Goal: Complete application form: Complete application form

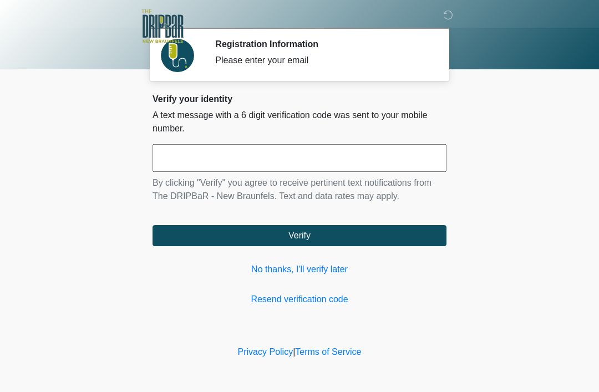
click at [363, 159] on input "text" at bounding box center [300, 158] width 294 height 28
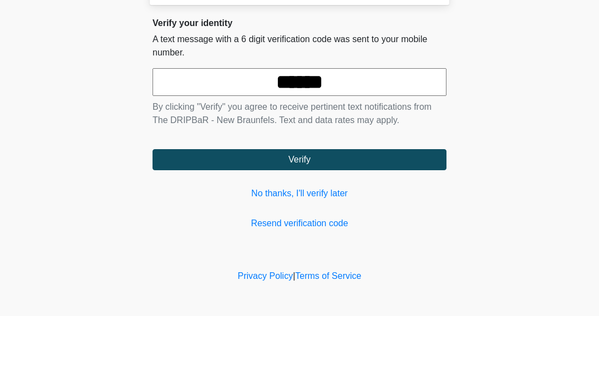
type input "******"
click at [376, 225] on button "Verify" at bounding box center [300, 235] width 294 height 21
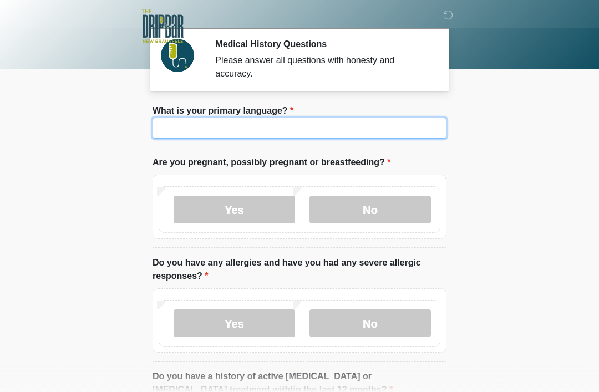
click at [282, 133] on input "What is your primary language?" at bounding box center [300, 128] width 294 height 21
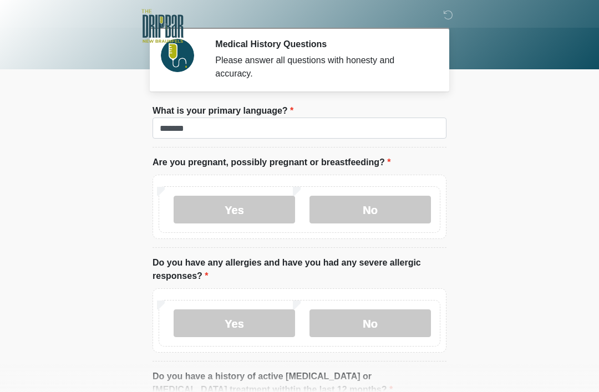
click at [503, 140] on body "‎ ‎ Medical History Questions Please answer all questions with honesty and accu…" at bounding box center [299, 196] width 599 height 392
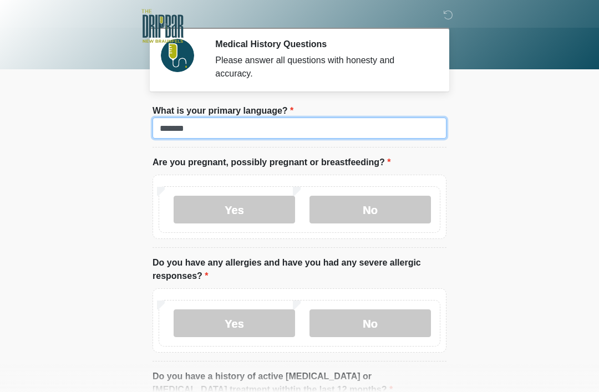
click at [195, 127] on input "*******" at bounding box center [300, 128] width 294 height 21
type input "*******"
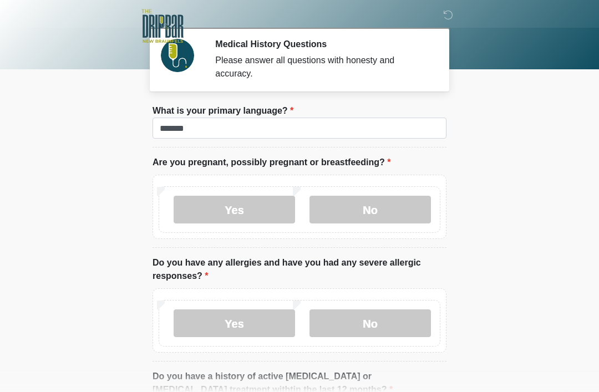
click at [554, 112] on body "‎ ‎ Medical History Questions Please answer all questions with honesty and accu…" at bounding box center [299, 196] width 599 height 392
click at [386, 206] on label "No" at bounding box center [371, 210] width 122 height 28
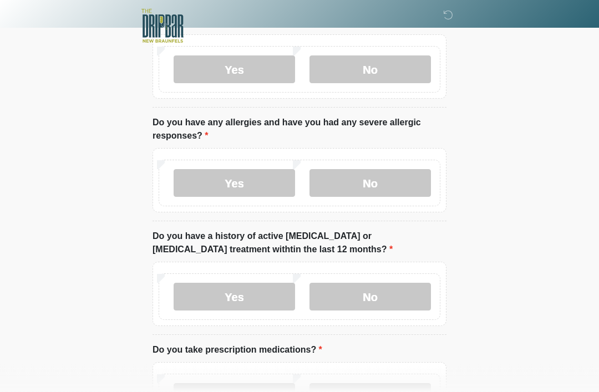
scroll to position [140, 0]
click at [406, 181] on label "No" at bounding box center [371, 183] width 122 height 28
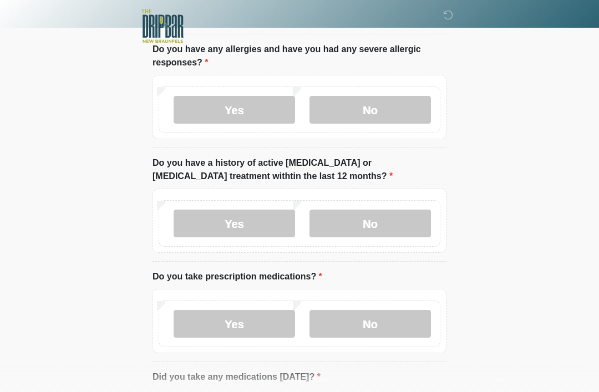
scroll to position [215, 0]
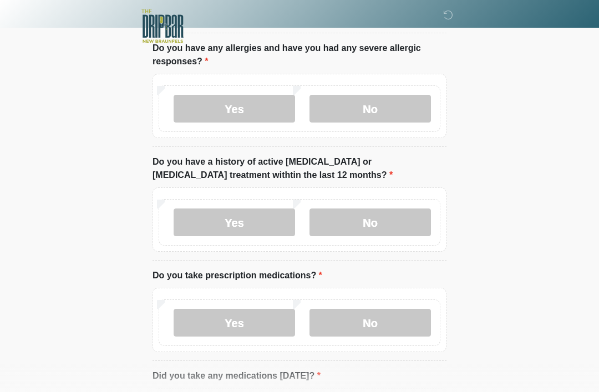
click at [406, 217] on label "No" at bounding box center [371, 223] width 122 height 28
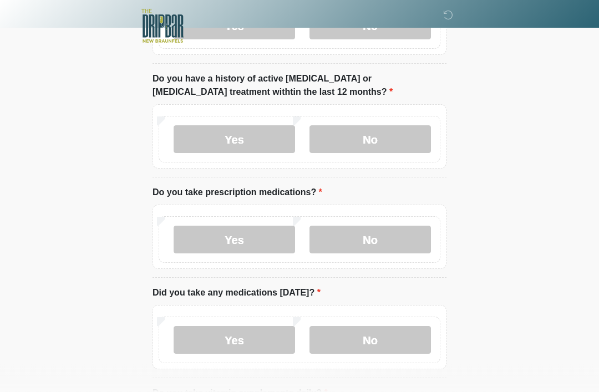
scroll to position [296, 0]
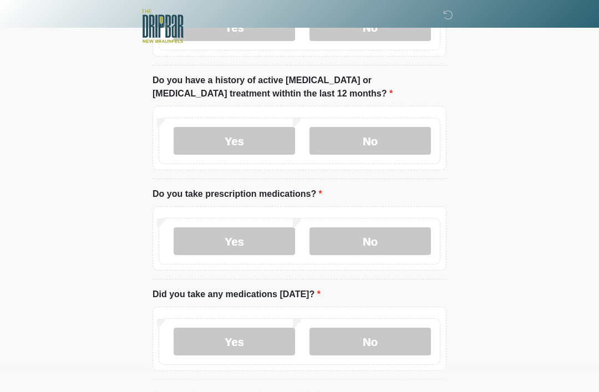
click at [412, 237] on label "No" at bounding box center [371, 242] width 122 height 28
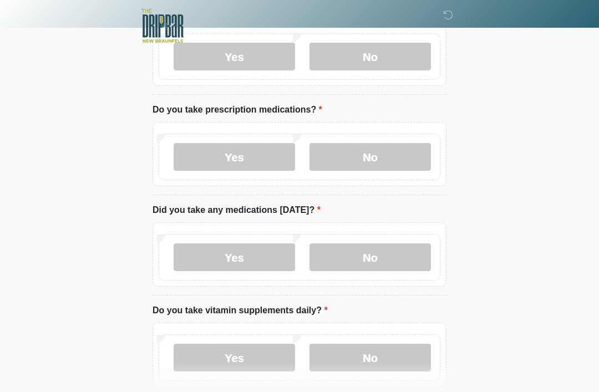
scroll to position [380, 0]
click at [401, 257] on label "No" at bounding box center [371, 258] width 122 height 28
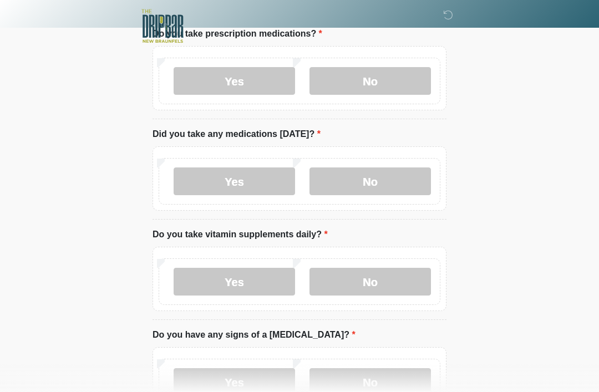
scroll to position [455, 0]
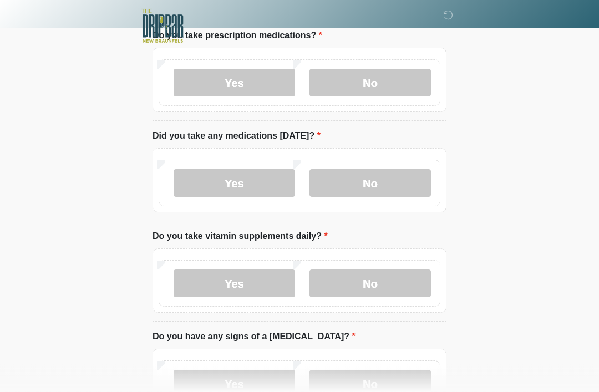
click at [397, 283] on label "No" at bounding box center [371, 284] width 122 height 28
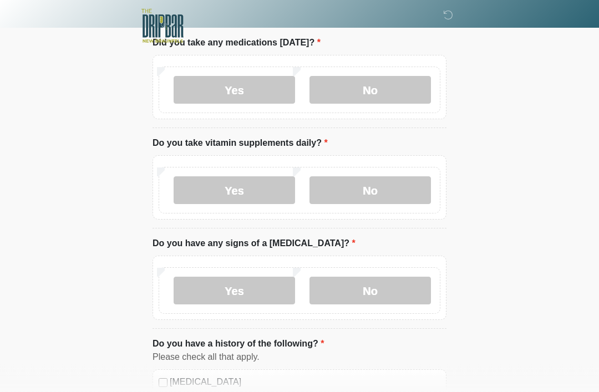
scroll to position [557, 0]
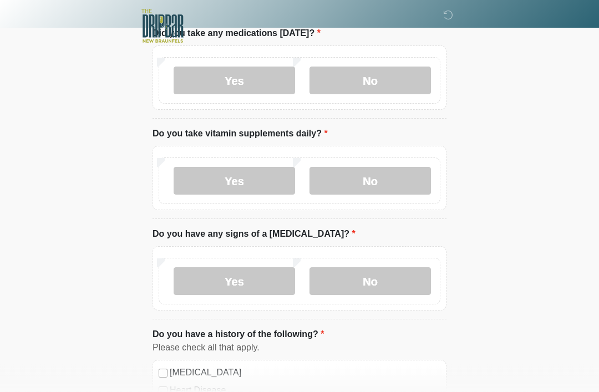
click at [396, 280] on label "No" at bounding box center [371, 282] width 122 height 28
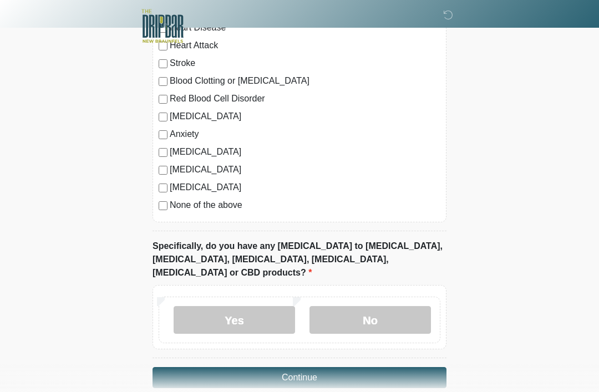
scroll to position [925, 0]
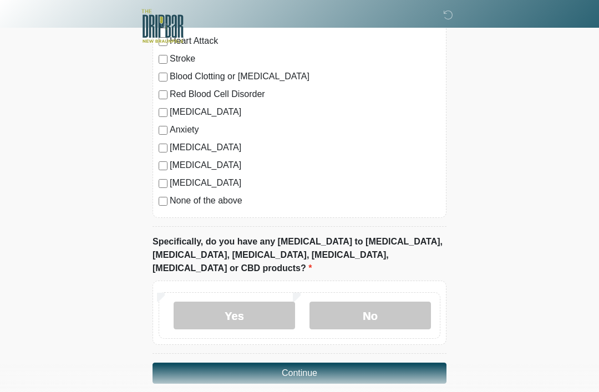
click at [406, 302] on label "No" at bounding box center [371, 316] width 122 height 28
click at [408, 363] on button "Continue" at bounding box center [300, 373] width 294 height 21
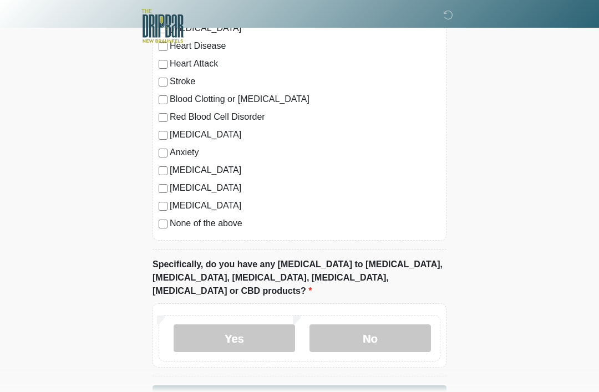
scroll to position [902, 0]
click at [403, 326] on label "No" at bounding box center [371, 339] width 122 height 28
click at [396, 386] on button "Continue" at bounding box center [300, 396] width 294 height 21
click at [347, 386] on button "Continue" at bounding box center [300, 396] width 294 height 21
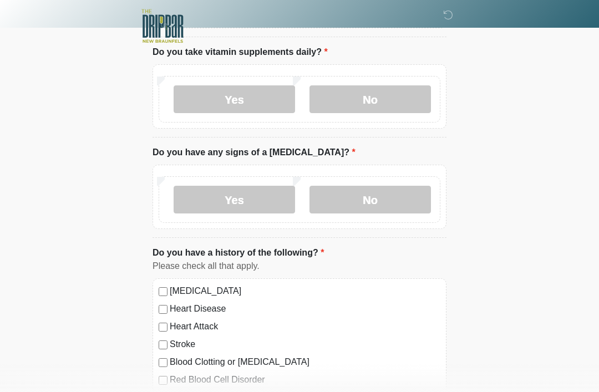
scroll to position [0, 0]
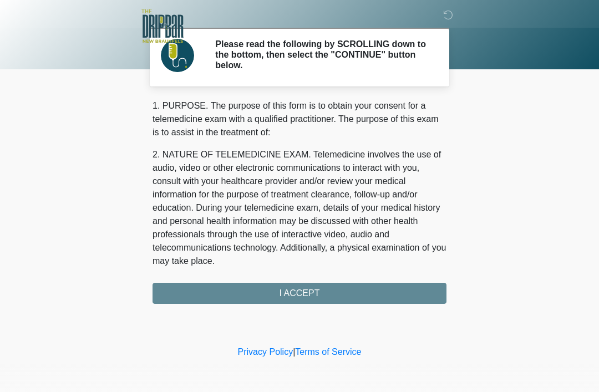
click at [365, 293] on div "1. PURPOSE. The purpose of this form is to obtain your consent for a telemedici…" at bounding box center [300, 201] width 294 height 205
click at [312, 295] on div "1. PURPOSE. The purpose of this form is to obtain your consent for a telemedici…" at bounding box center [300, 201] width 294 height 205
click at [311, 292] on div "1. PURPOSE. The purpose of this form is to obtain your consent for a telemedici…" at bounding box center [300, 201] width 294 height 205
click at [284, 294] on div "1. PURPOSE. The purpose of this form is to obtain your consent for a telemedici…" at bounding box center [300, 201] width 294 height 205
click at [402, 294] on div "1. PURPOSE. The purpose of this form is to obtain your consent for a telemedici…" at bounding box center [300, 201] width 294 height 205
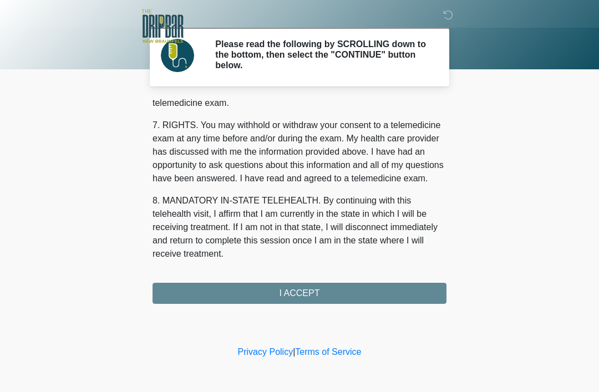
scroll to position [487, 0]
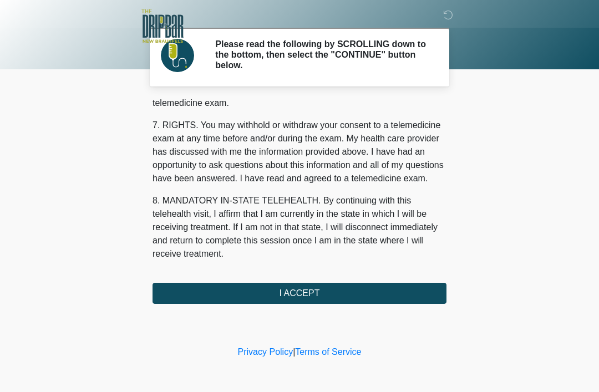
click at [330, 292] on button "I ACCEPT" at bounding box center [300, 293] width 294 height 21
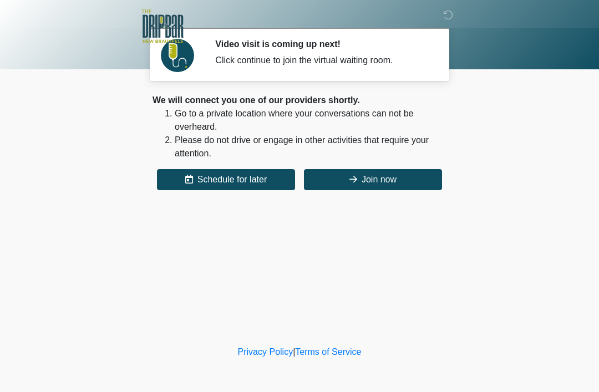
click at [421, 178] on button "Join now" at bounding box center [373, 179] width 138 height 21
